Goal: Task Accomplishment & Management: Complete application form

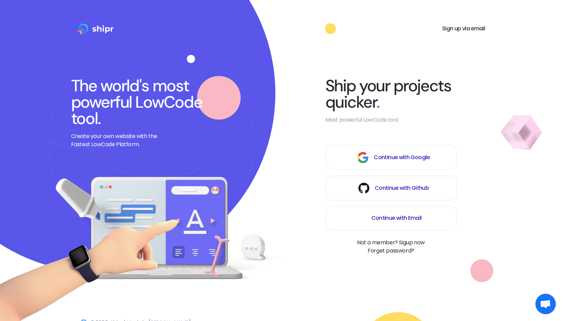
click at [380, 162] on button "Continue with Google" at bounding box center [391, 157] width 131 height 25
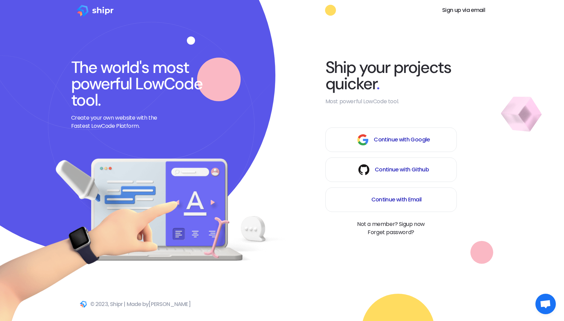
scroll to position [28, 0]
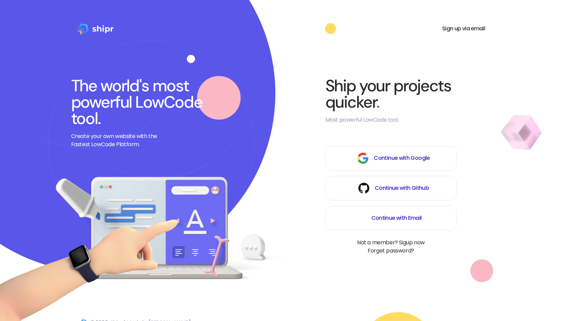
scroll to position [28, 0]
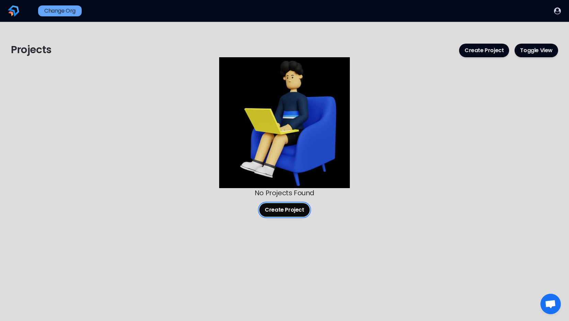
click at [287, 211] on button "Create Project" at bounding box center [285, 210] width 50 height 14
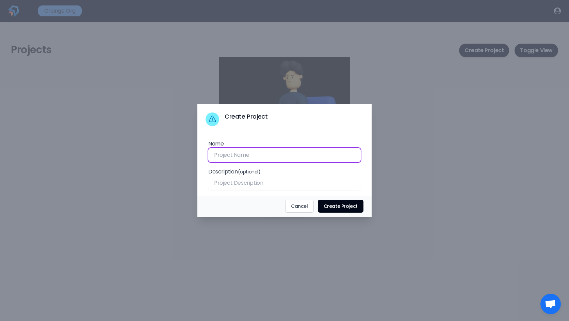
click at [233, 156] on input "Name" at bounding box center [284, 155] width 153 height 14
type input "jk"
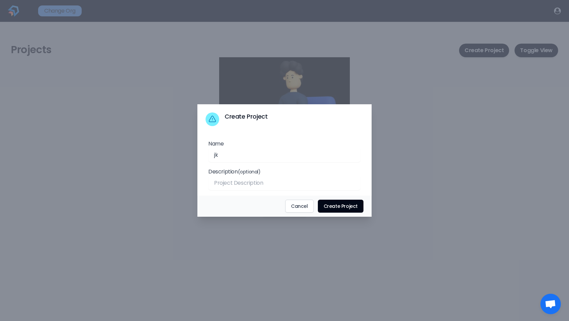
click at [12, 136] on div at bounding box center [284, 160] width 569 height 321
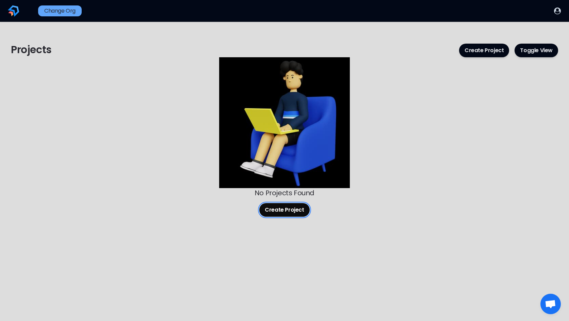
click at [279, 208] on button "Create Project" at bounding box center [285, 210] width 50 height 14
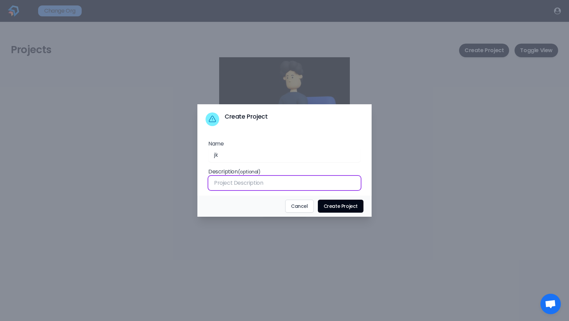
click at [254, 180] on input "Name" at bounding box center [284, 183] width 153 height 14
type input "You can manage your sales using this list"
drag, startPoint x: 331, startPoint y: 184, endPoint x: 140, endPoint y: 186, distance: 191.1
click at [140, 186] on div "​ Create Project Name jk Description (optional) You can manage your sales using…" at bounding box center [284, 160] width 569 height 321
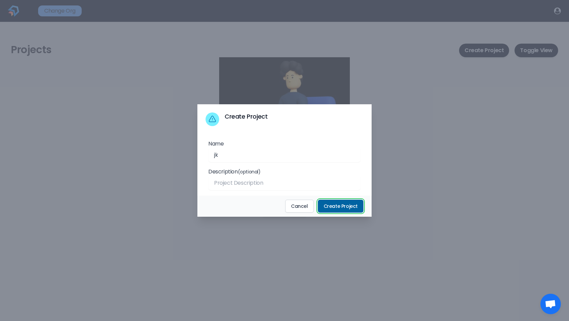
click at [331, 206] on button "Create Project" at bounding box center [341, 206] width 46 height 13
click at [343, 206] on button "Create Project" at bounding box center [341, 206] width 46 height 13
click at [266, 174] on div "Description (optional)" at bounding box center [284, 179] width 153 height 22
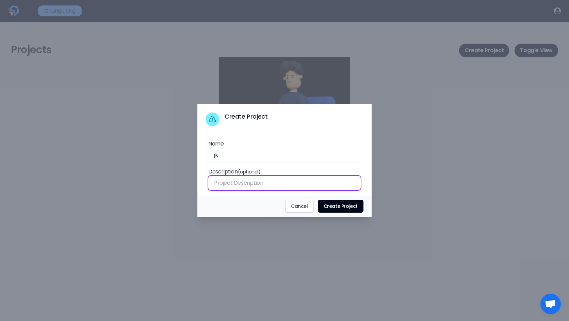
click at [260, 179] on input "Name" at bounding box center [284, 183] width 153 height 14
type input "rtyrty"
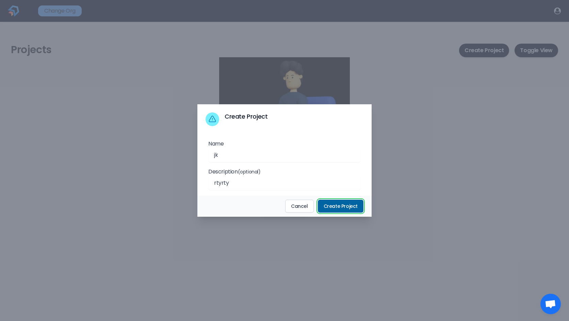
click at [339, 206] on button "Create Project" at bounding box center [341, 206] width 46 height 13
click at [301, 201] on button "Cancel" at bounding box center [299, 206] width 29 height 13
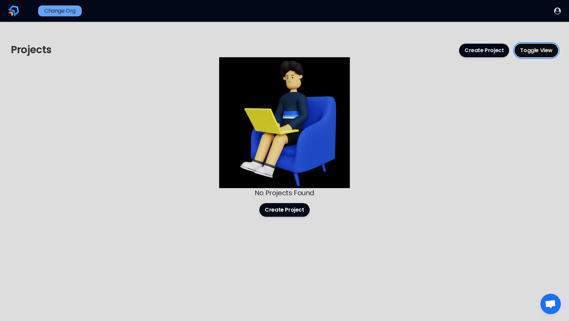
click at [535, 52] on button "Toggle View" at bounding box center [537, 51] width 44 height 14
